Goal: Task Accomplishment & Management: Use online tool/utility

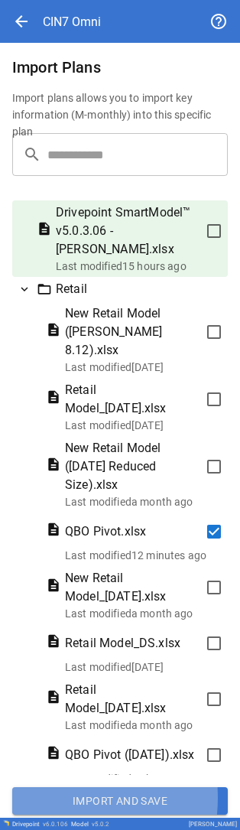
click at [47, 798] on button "Import and Save" at bounding box center [120, 801] width 216 height 28
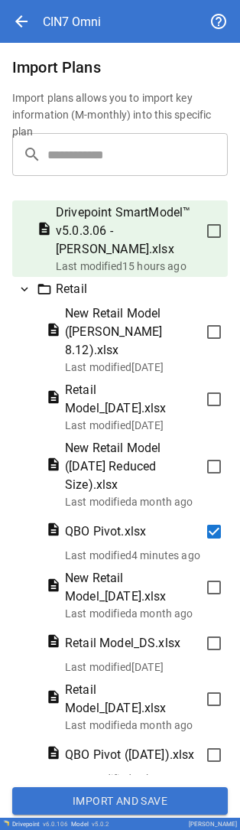
click at [107, 809] on button "Import and Save" at bounding box center [120, 801] width 216 height 28
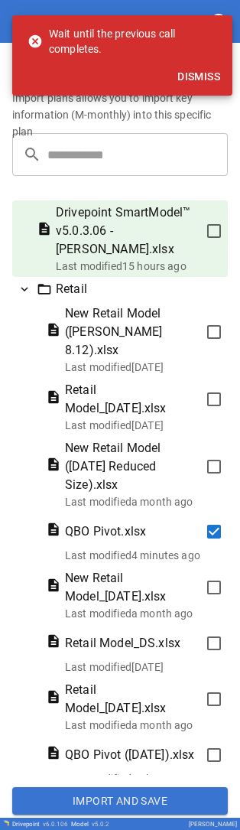
click at [193, 76] on button "Dismiss" at bounding box center [198, 77] width 55 height 28
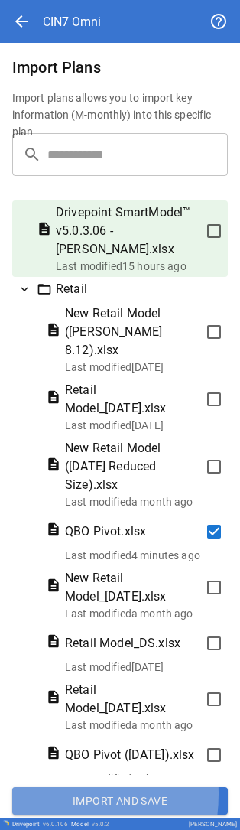
click at [42, 794] on button "Import and Save" at bounding box center [120, 801] width 216 height 28
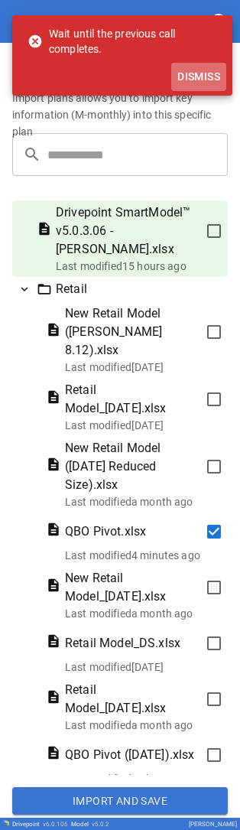
click at [199, 85] on button "Dismiss" at bounding box center [198, 77] width 55 height 28
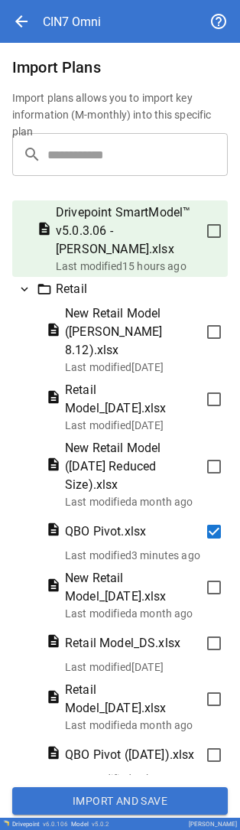
click at [75, 802] on button "Import and Save" at bounding box center [120, 801] width 216 height 28
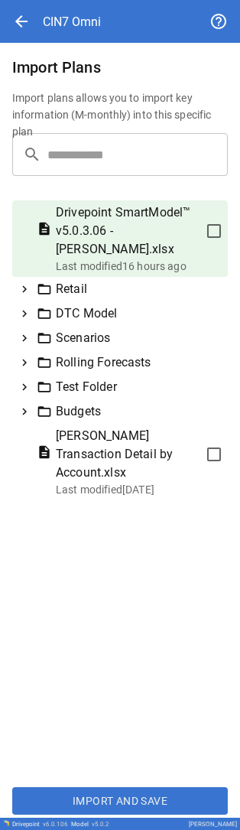
click at [26, 294] on icon at bounding box center [25, 289] width 14 height 14
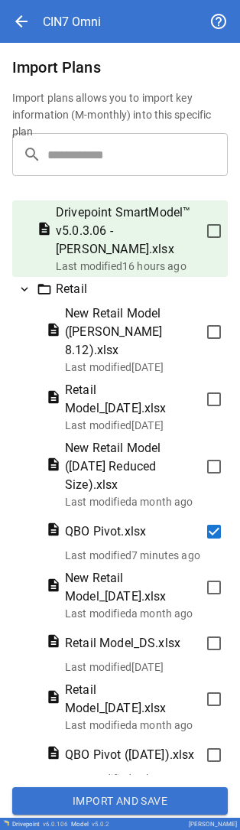
click at [100, 798] on button "Import and Save" at bounding box center [120, 801] width 216 height 28
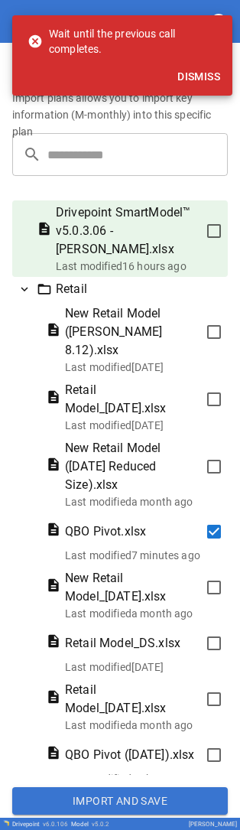
click at [203, 74] on button "Dismiss" at bounding box center [198, 77] width 55 height 28
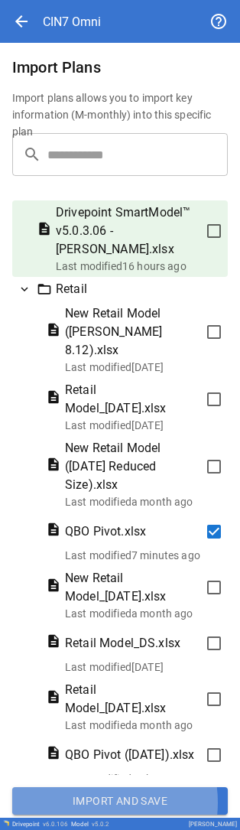
click at [91, 802] on button "Import and Save" at bounding box center [120, 801] width 216 height 28
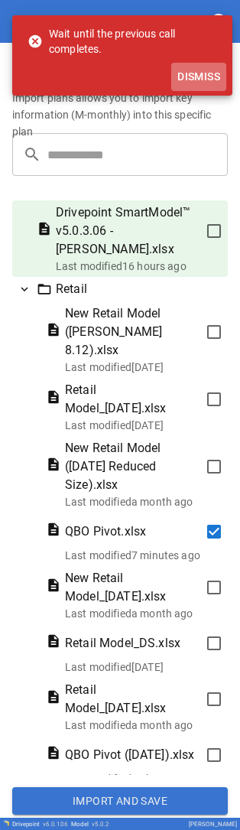
click at [200, 79] on button "Dismiss" at bounding box center [198, 77] width 55 height 28
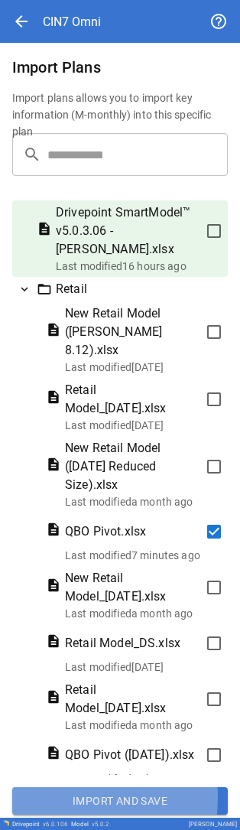
click at [30, 796] on button "Import and Save" at bounding box center [120, 801] width 216 height 28
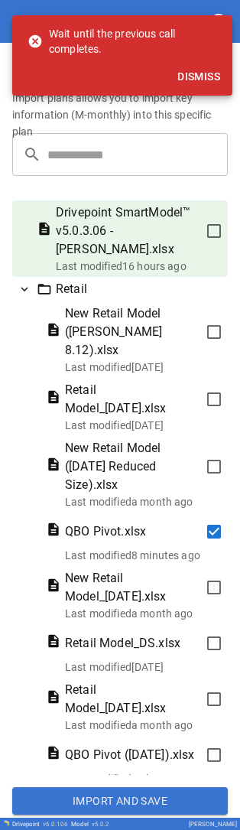
click at [197, 73] on button "Dismiss" at bounding box center [198, 77] width 55 height 28
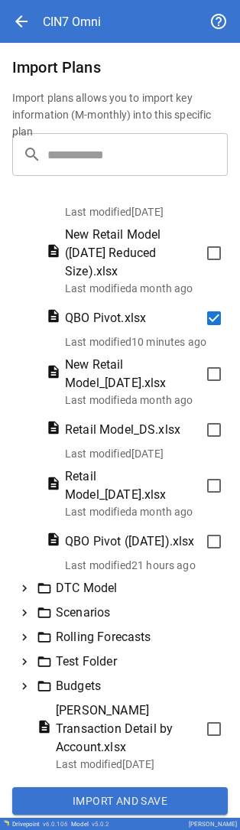
scroll to position [216, 0]
click at [59, 800] on button "Import and Save" at bounding box center [120, 801] width 216 height 28
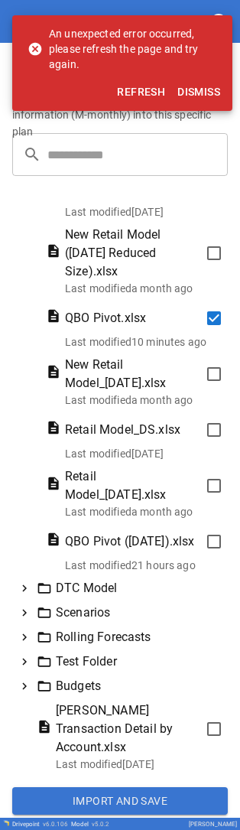
click at [129, 90] on button "Refresh" at bounding box center [141, 92] width 60 height 28
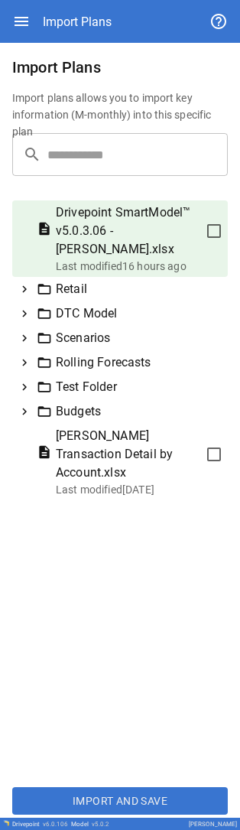
click at [24, 288] on icon at bounding box center [24, 289] width 5 height 7
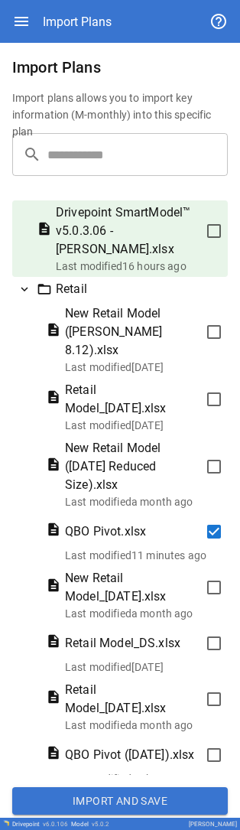
click at [66, 793] on button "Import and Save" at bounding box center [120, 801] width 216 height 28
click at [42, 796] on button "Import and Save" at bounding box center [120, 801] width 216 height 28
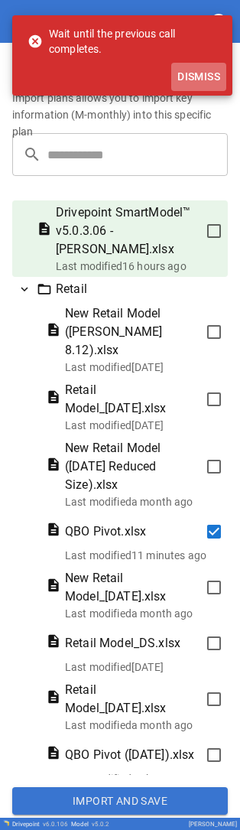
click at [184, 76] on button "Dismiss" at bounding box center [198, 77] width 55 height 28
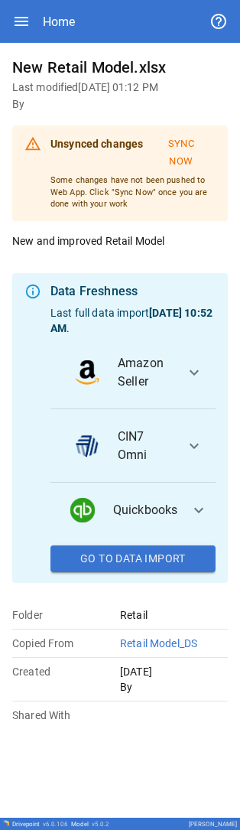
click at [187, 152] on button "Sync Now" at bounding box center [181, 153] width 69 height 43
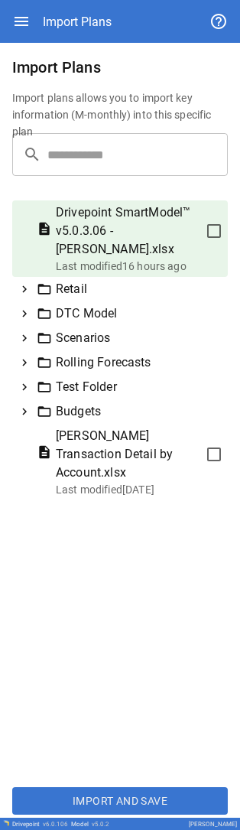
click at [25, 295] on icon at bounding box center [25, 289] width 14 height 14
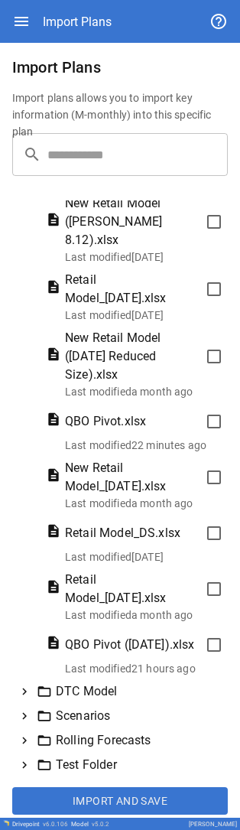
scroll to position [111, 0]
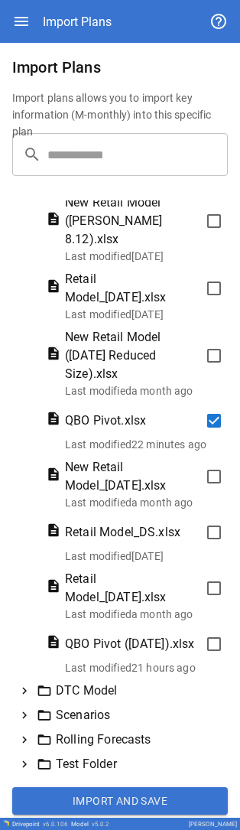
click at [86, 798] on button "Import and Save" at bounding box center [120, 801] width 216 height 28
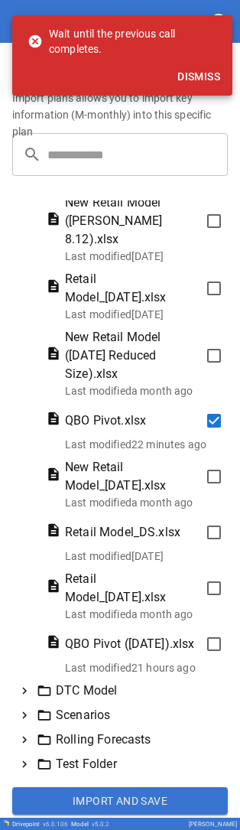
click at [193, 76] on button "Dismiss" at bounding box center [198, 77] width 55 height 28
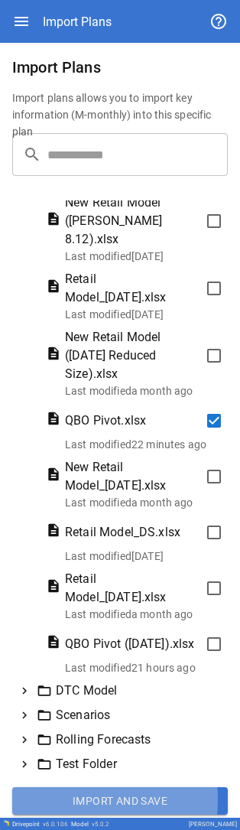
click at [60, 799] on button "Import and Save" at bounding box center [120, 801] width 216 height 28
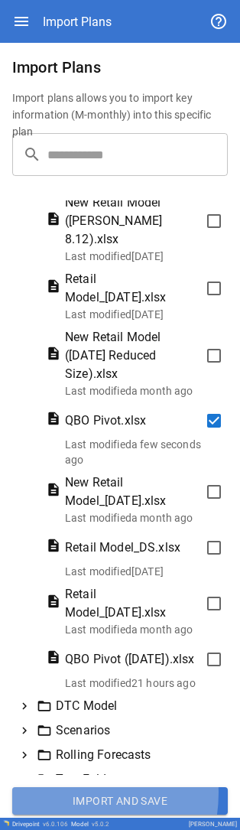
click at [58, 793] on button "Import and Save" at bounding box center [120, 801] width 216 height 28
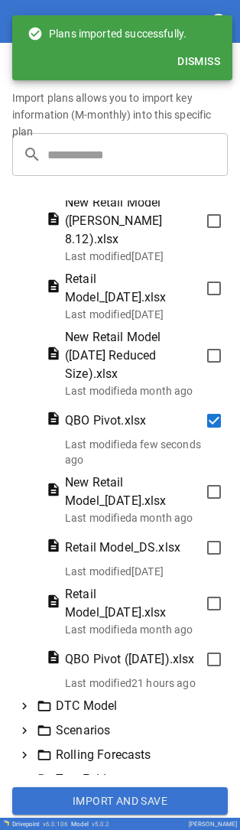
click at [216, 55] on button "Dismiss" at bounding box center [198, 61] width 55 height 28
